Goal: Find specific page/section

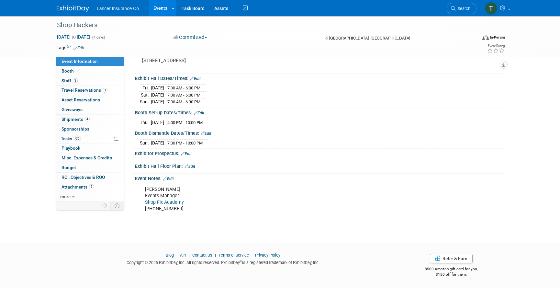
scroll to position [75, 0]
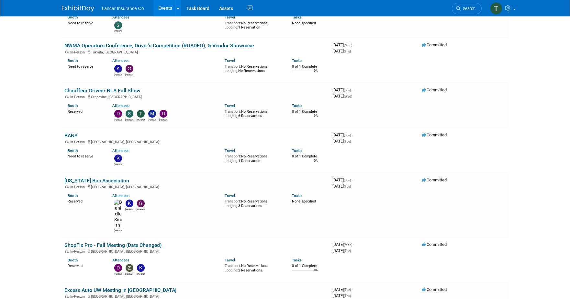
scroll to position [913, 0]
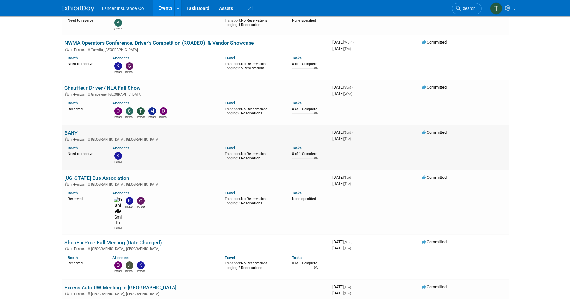
click at [71, 130] on link "BANY" at bounding box center [70, 133] width 13 height 6
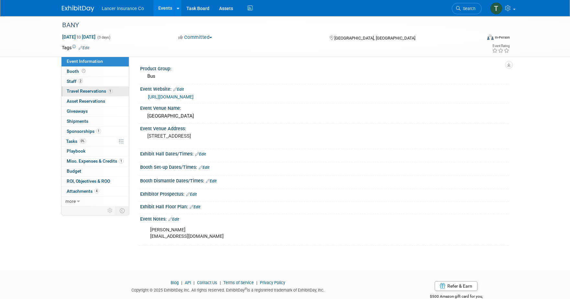
click at [86, 90] on span "Travel Reservations 1" at bounding box center [90, 90] width 46 height 5
